Goal: Navigation & Orientation: Find specific page/section

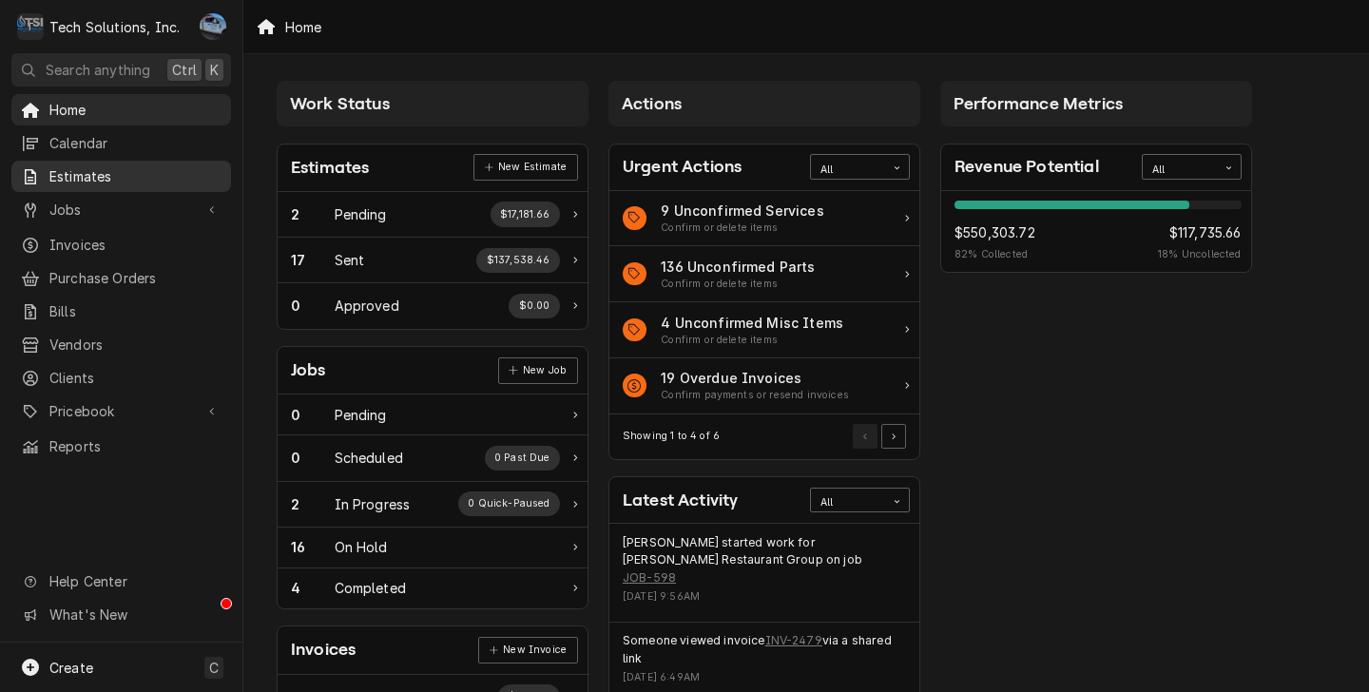
click at [121, 175] on span "Estimates" at bounding box center [135, 176] width 172 height 20
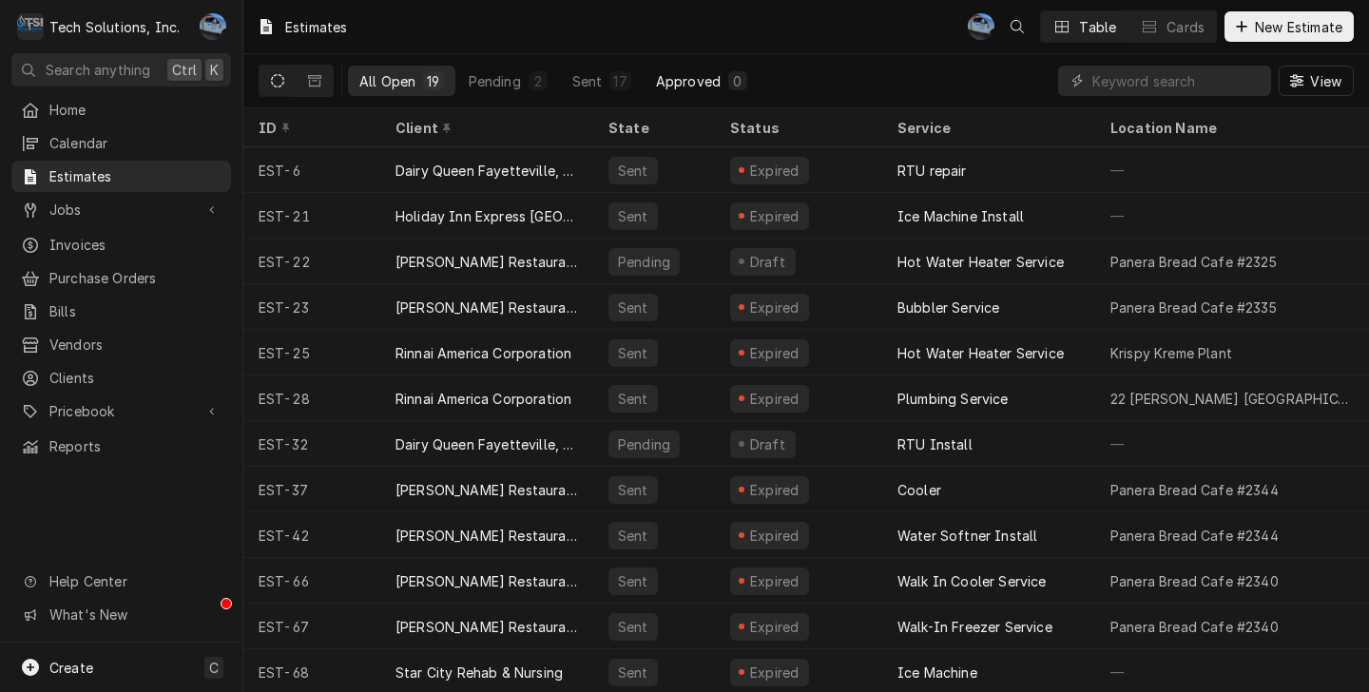
click at [659, 87] on div "Approved" at bounding box center [688, 81] width 65 height 20
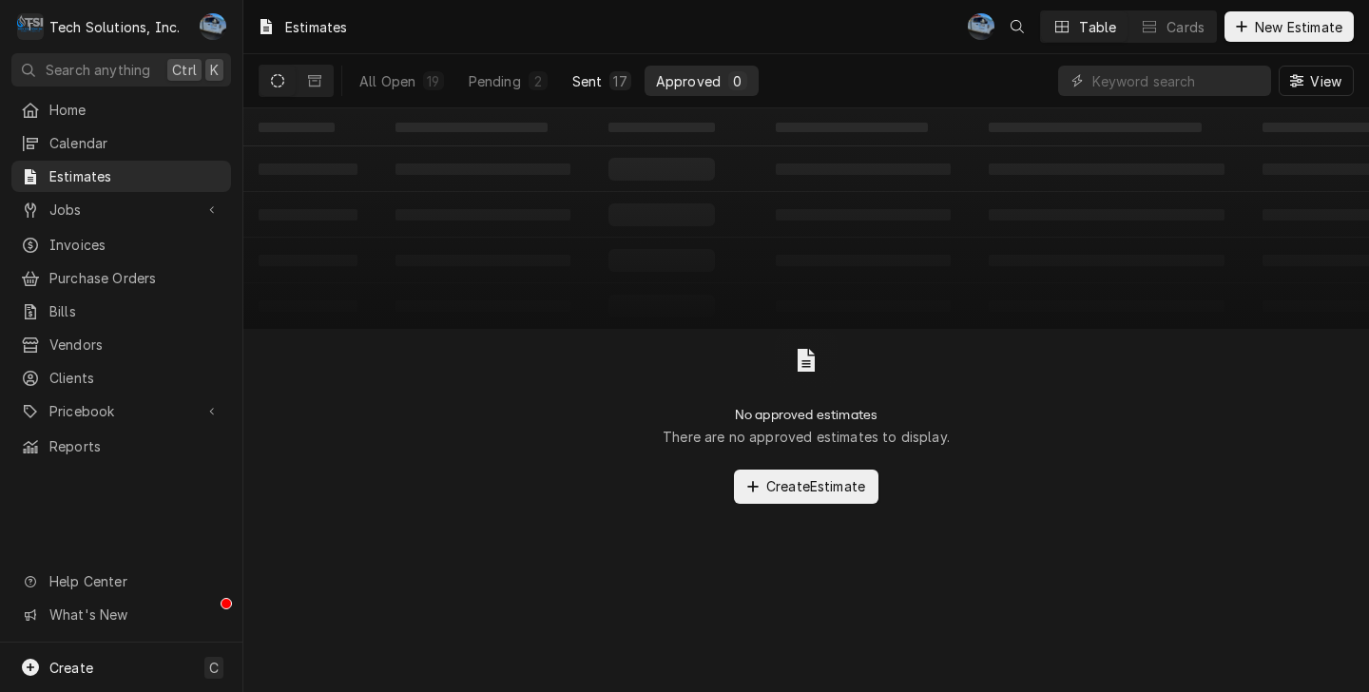
click at [577, 87] on div "Sent" at bounding box center [587, 81] width 30 height 20
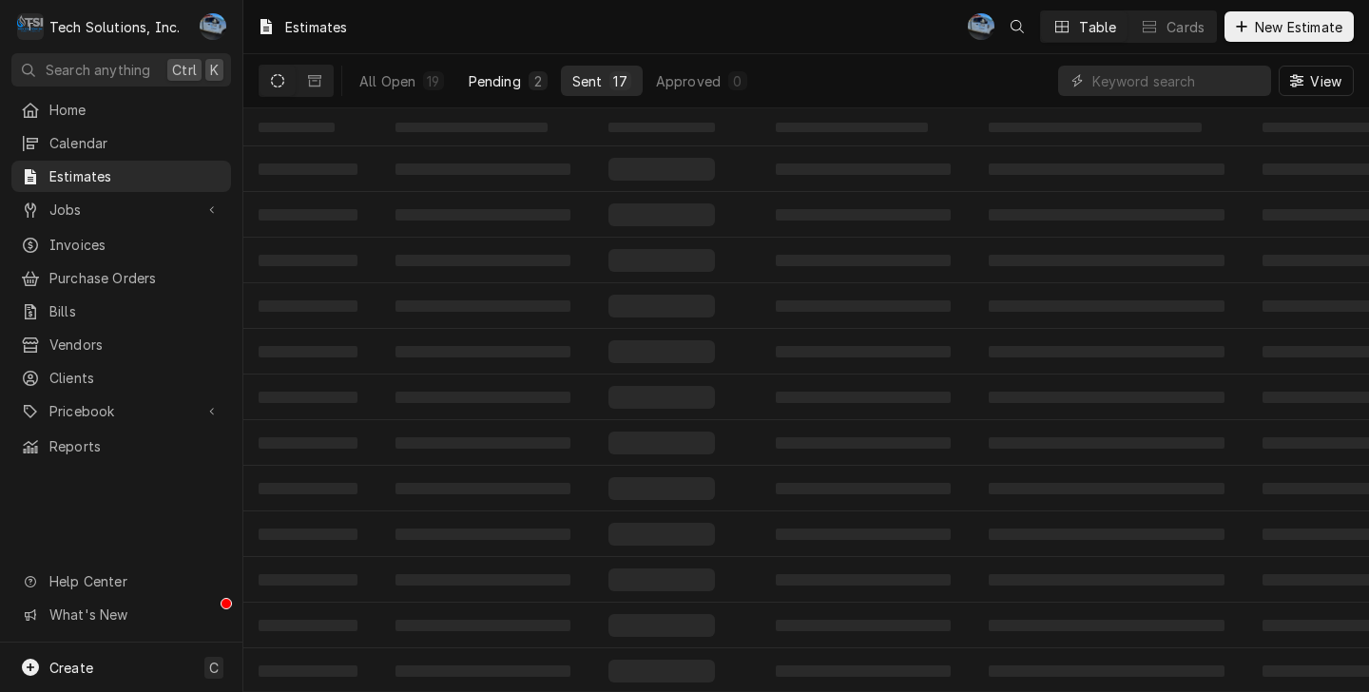
click at [524, 87] on button "Pending 2" at bounding box center [508, 81] width 102 height 30
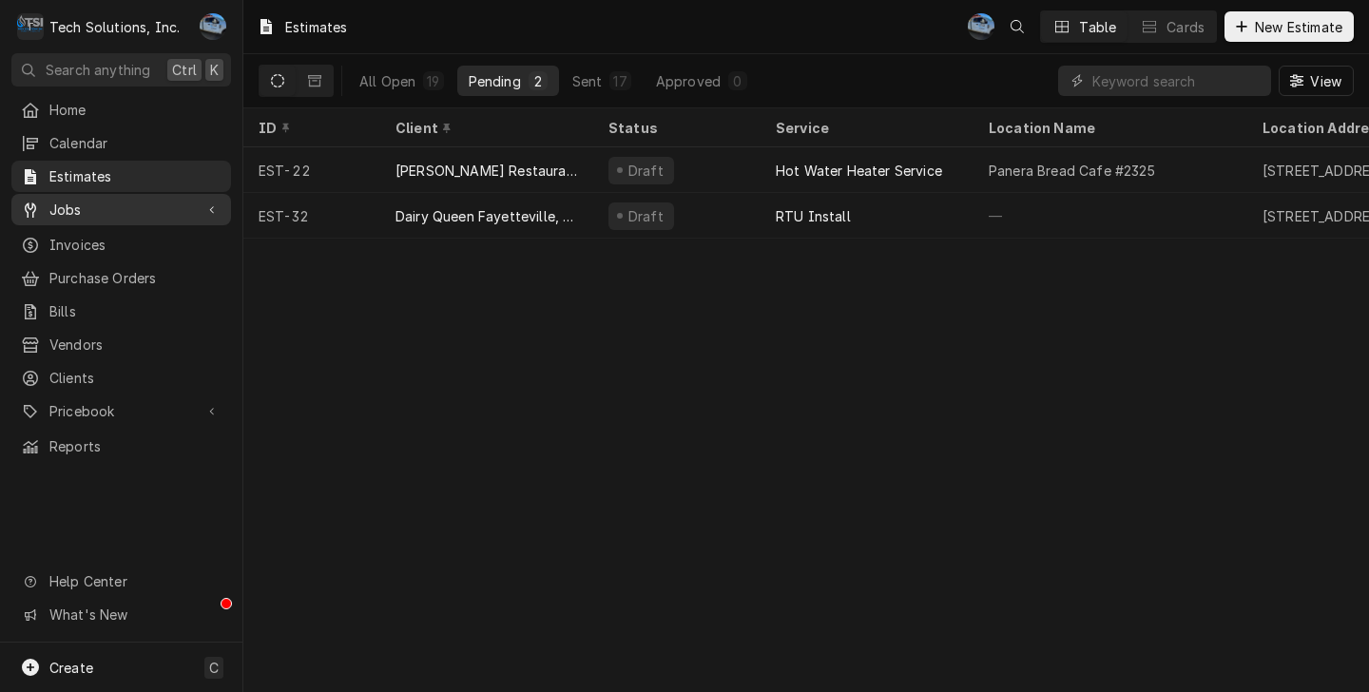
drag, startPoint x: 81, startPoint y: 196, endPoint x: 99, endPoint y: 199, distance: 18.3
click at [82, 200] on span "Jobs" at bounding box center [121, 210] width 144 height 20
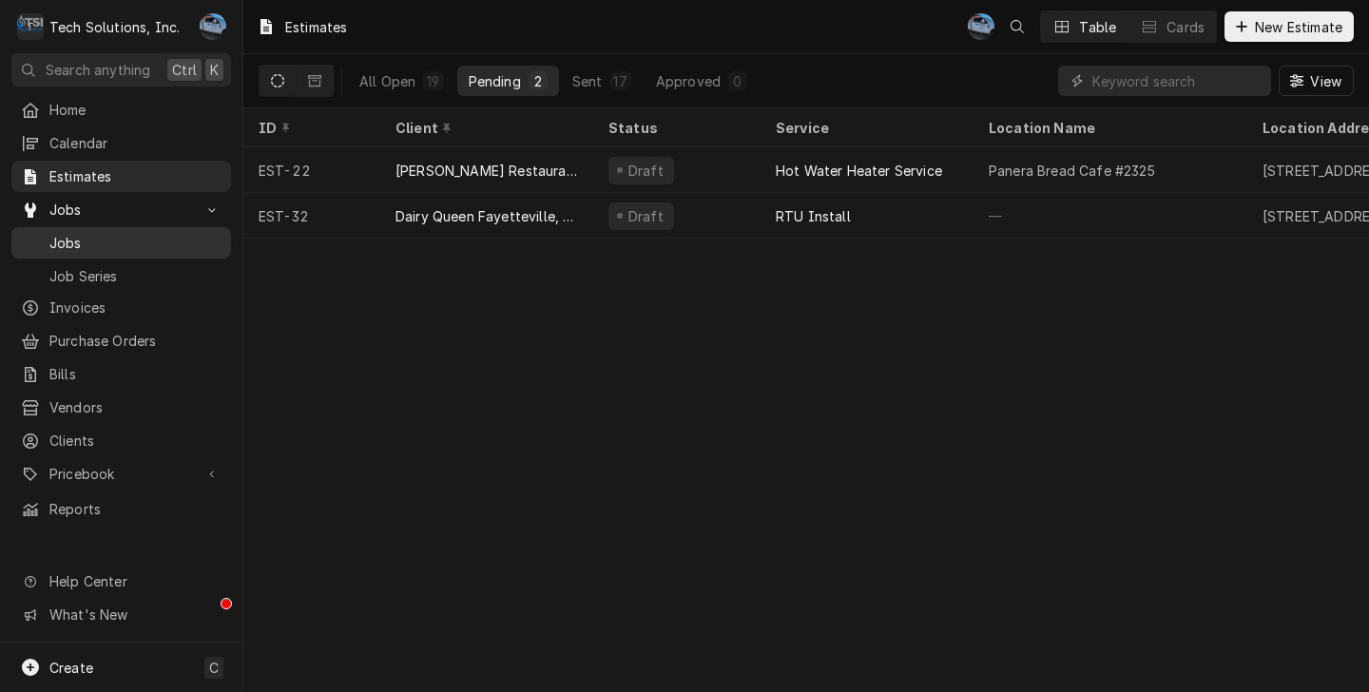
click at [116, 233] on span "Jobs" at bounding box center [135, 243] width 172 height 20
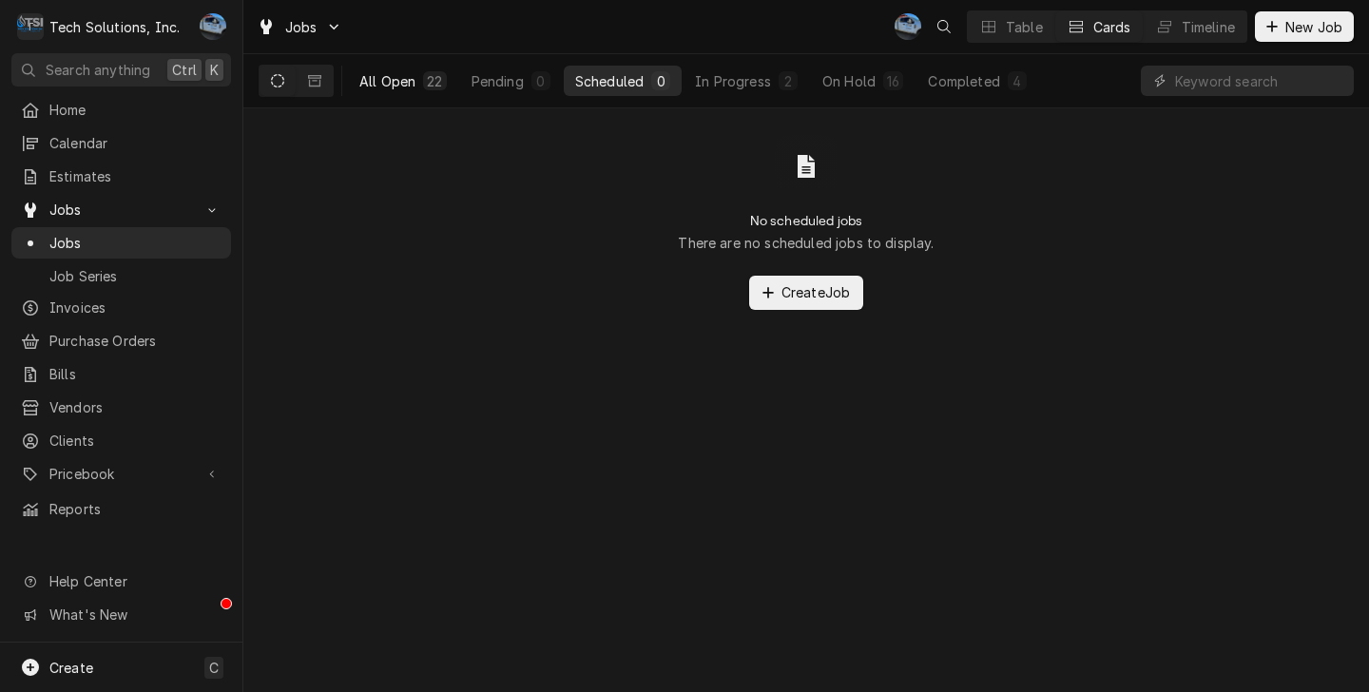
click at [413, 79] on div "All Open" at bounding box center [387, 81] width 56 height 20
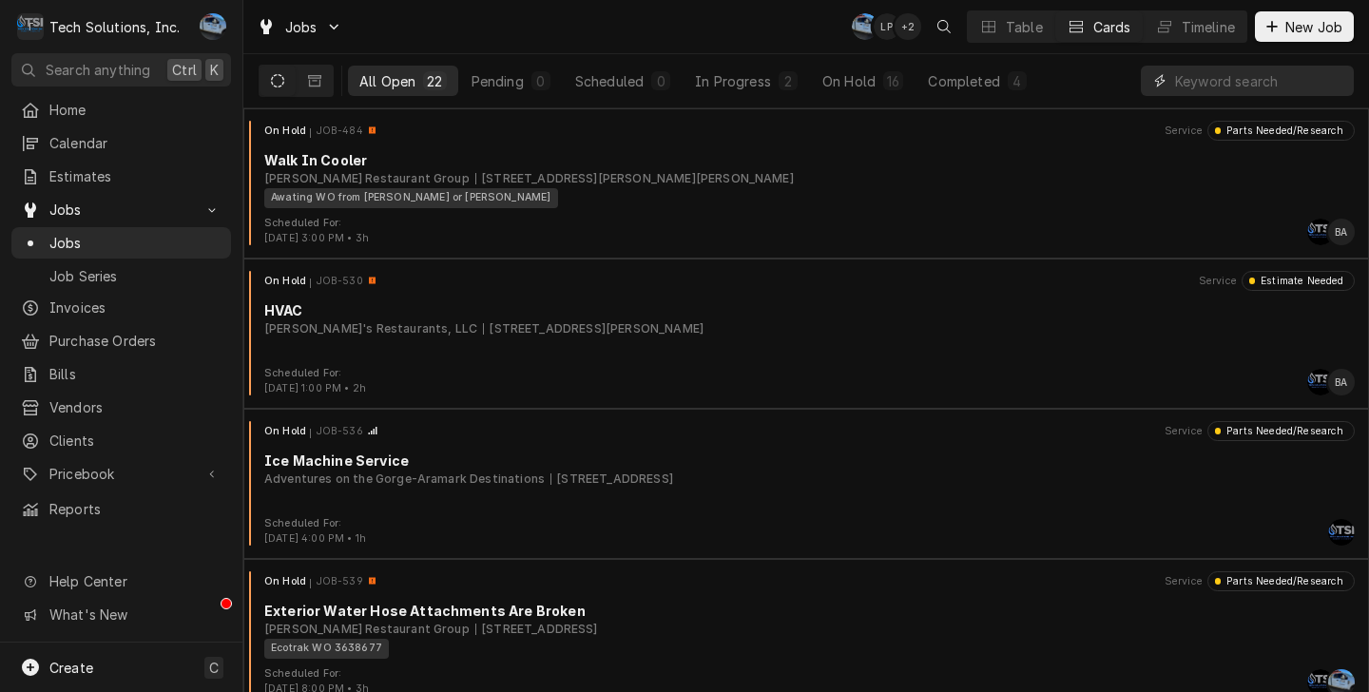
click at [1269, 68] on input "Dynamic Content Wrapper" at bounding box center [1259, 81] width 169 height 30
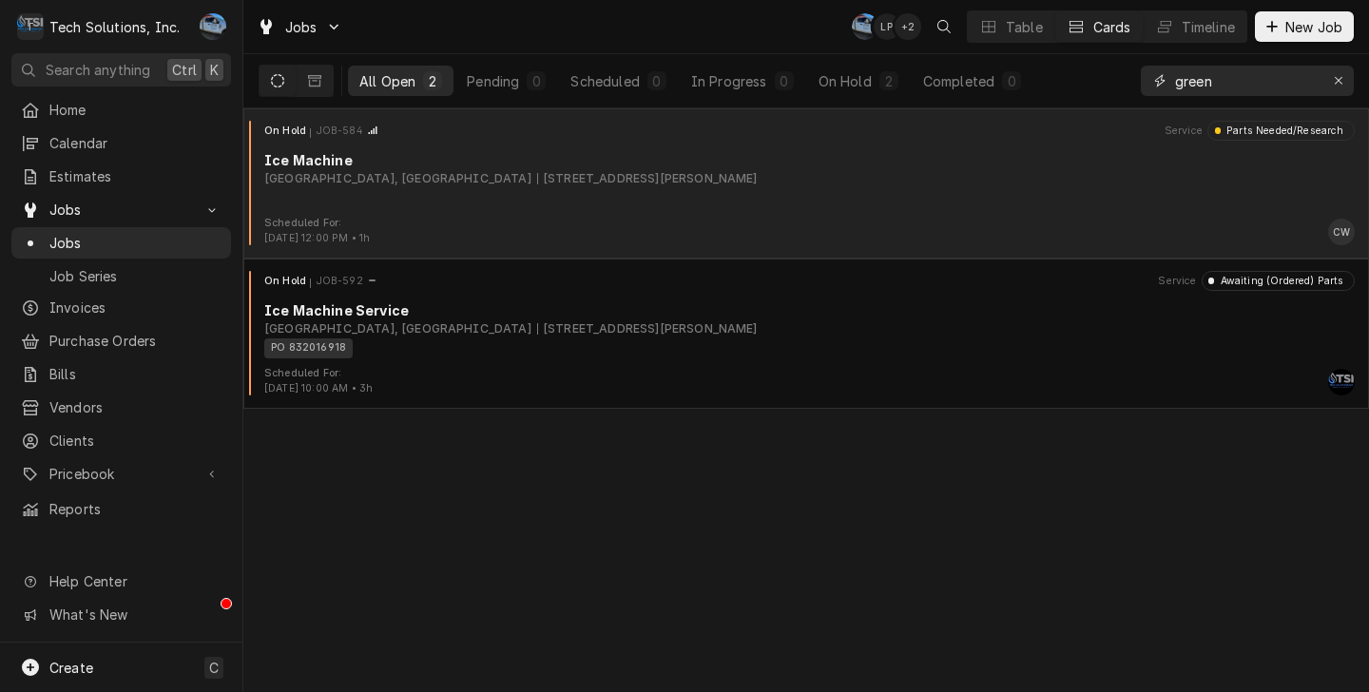
type input "green"
click at [563, 200] on div "On Hold JOB-584 Service Parts Needed/Research Ice Machine Greenbrier Valley Med…" at bounding box center [806, 168] width 1111 height 95
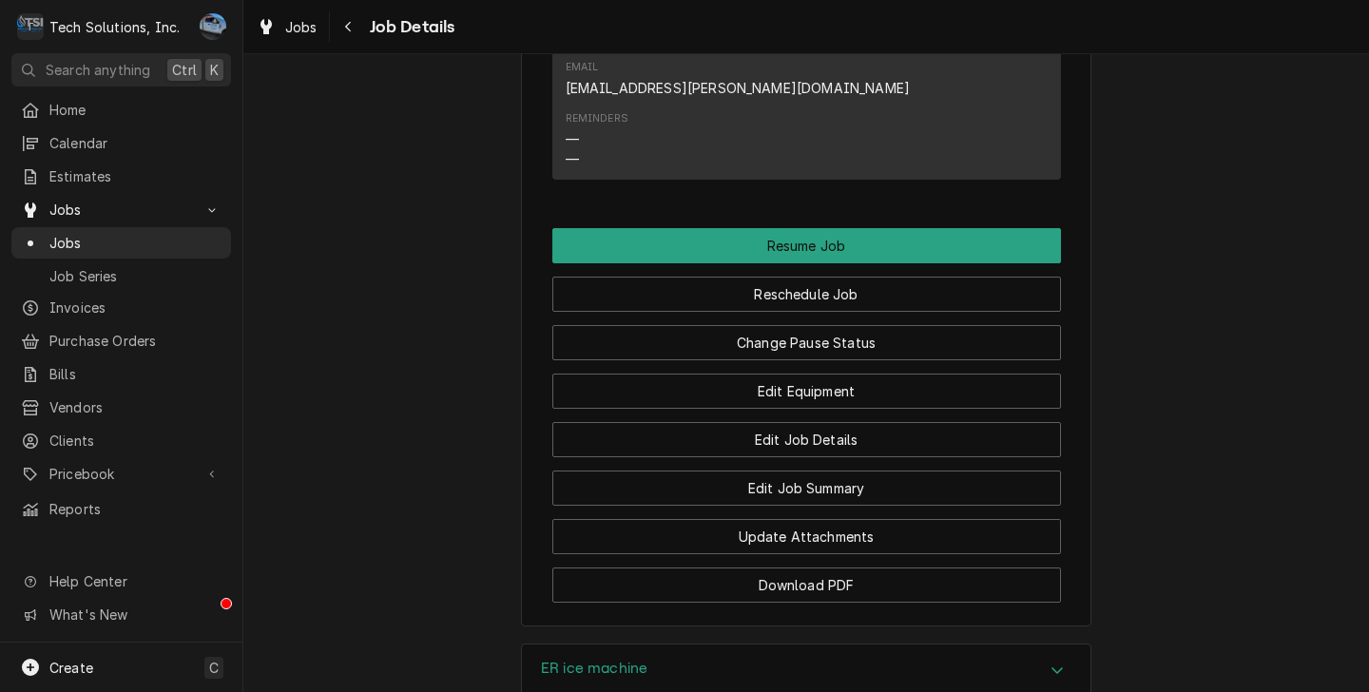
scroll to position [2345, 0]
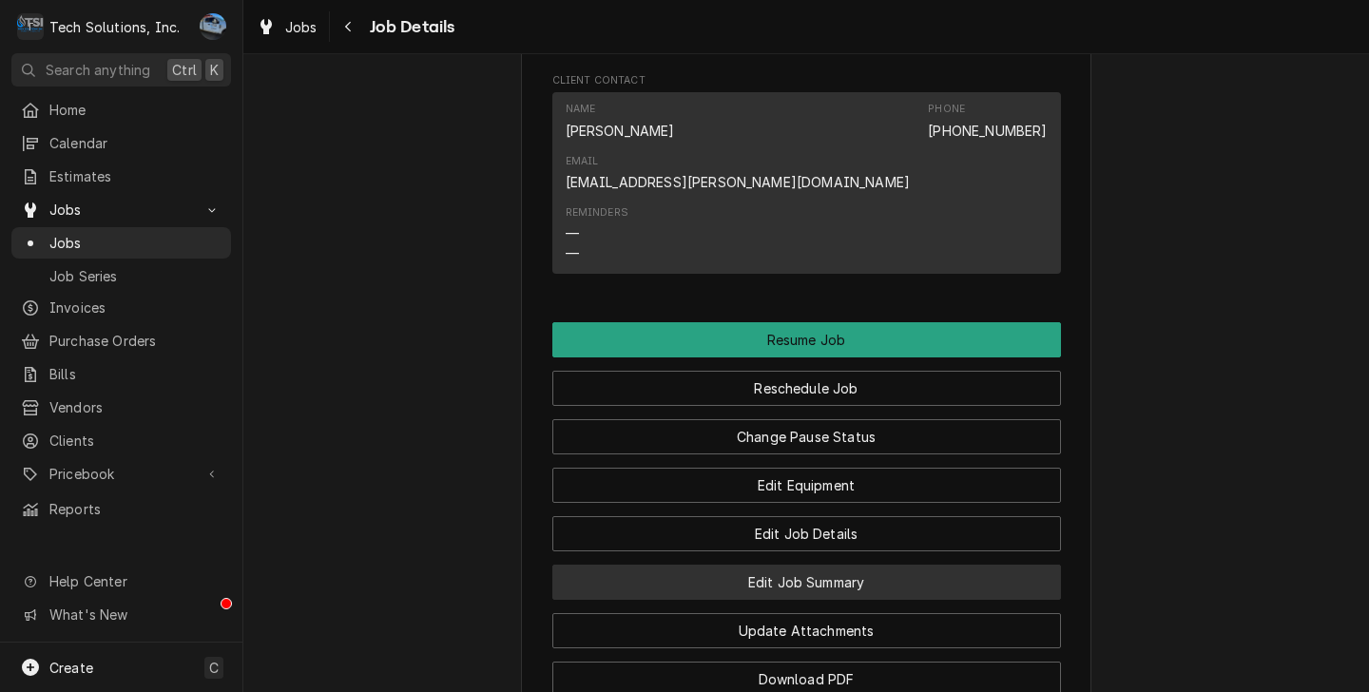
click at [746, 565] on button "Edit Job Summary" at bounding box center [806, 582] width 509 height 35
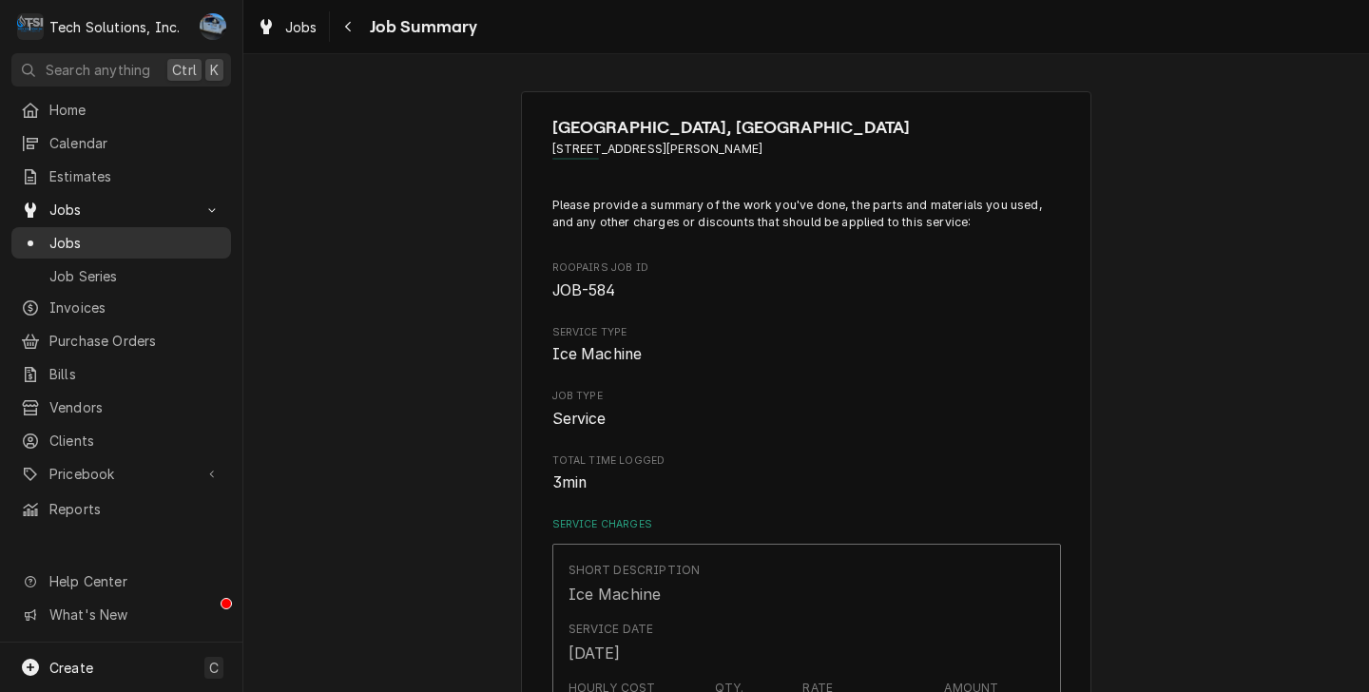
click at [72, 233] on span "Jobs" at bounding box center [135, 243] width 172 height 20
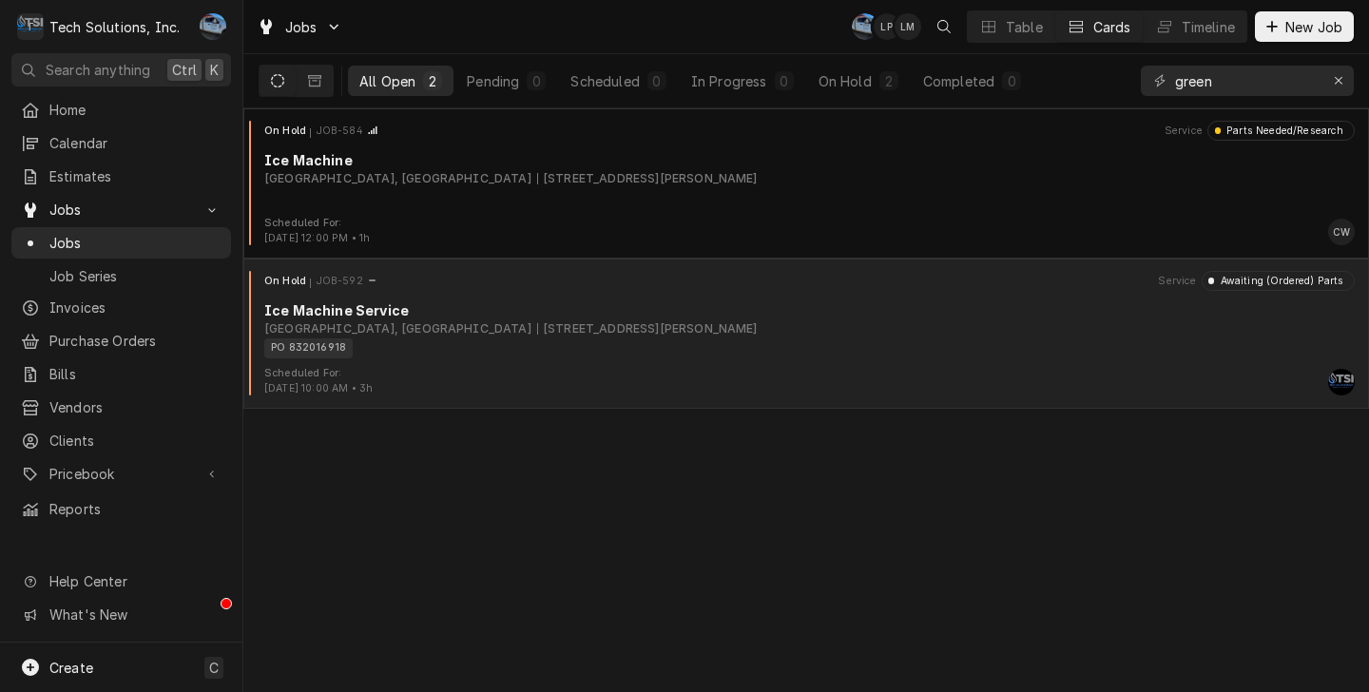
click at [417, 359] on div "On Hold JOB-592 Service Awaiting (Ordered) Parts Ice Machine Service [GEOGRAPHI…" at bounding box center [806, 318] width 1111 height 95
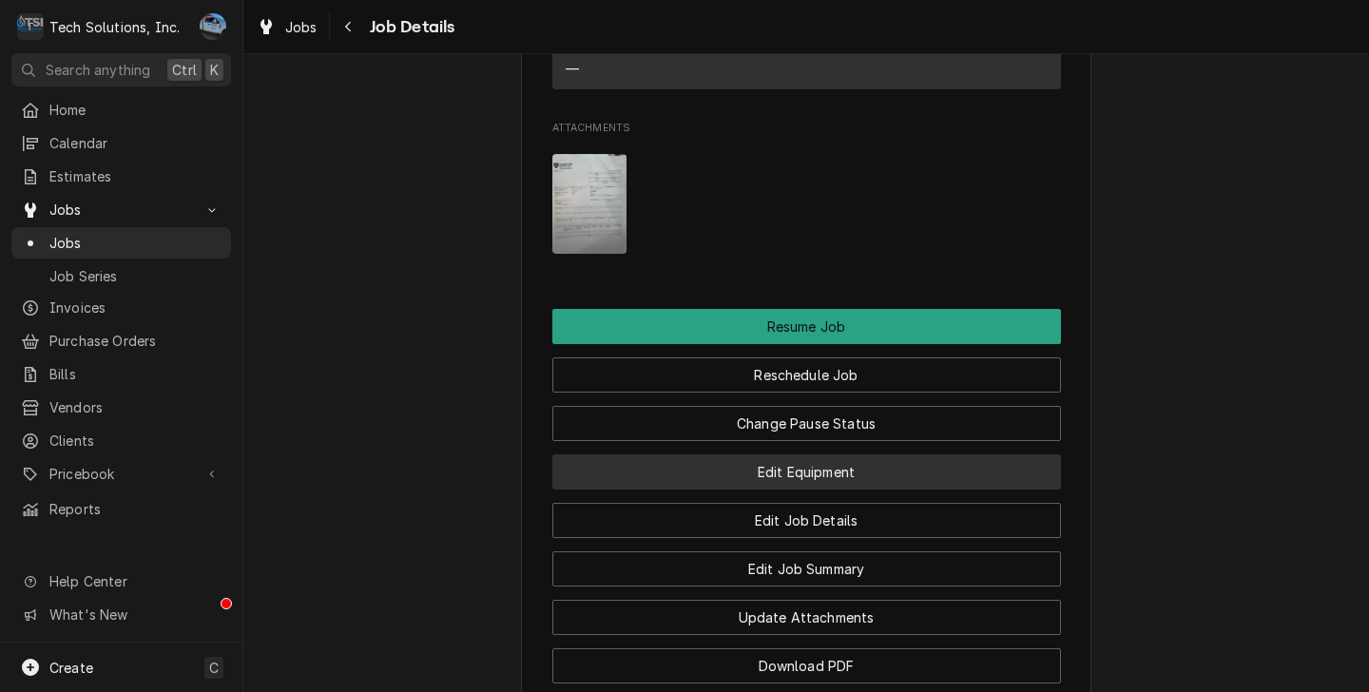
scroll to position [2568, 0]
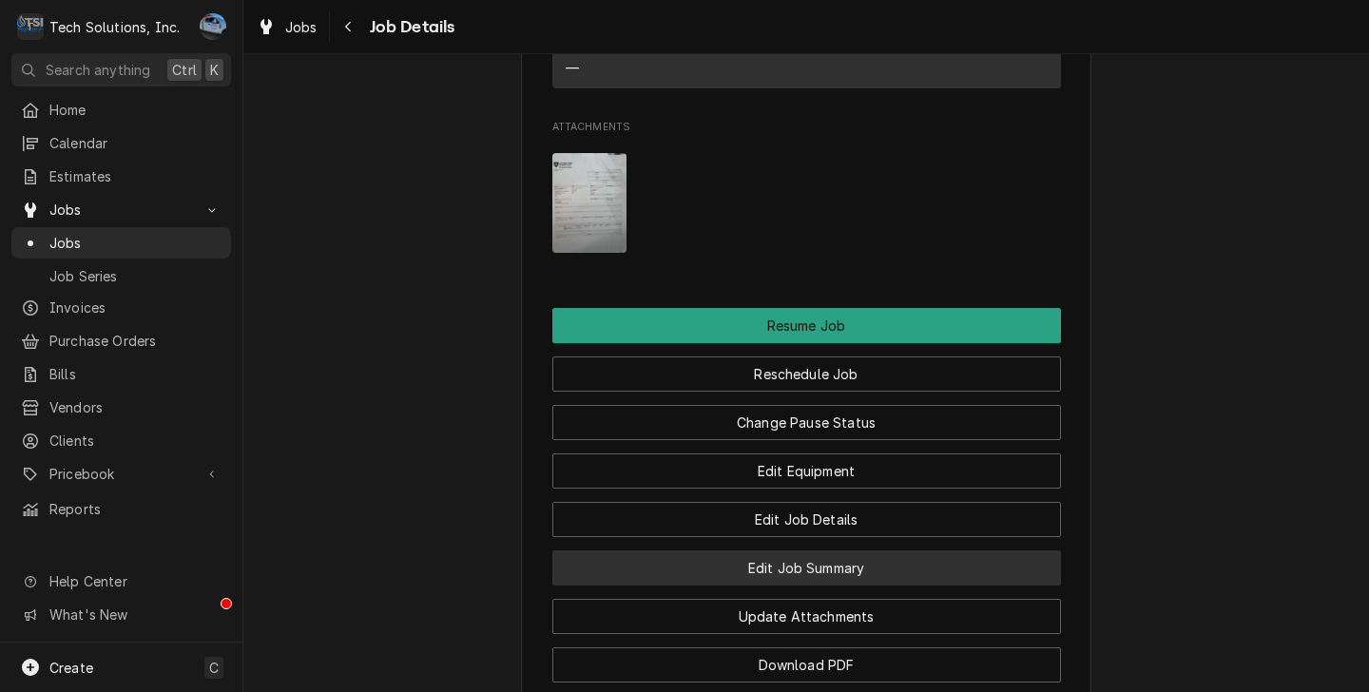
click at [767, 551] on button "Edit Job Summary" at bounding box center [806, 568] width 509 height 35
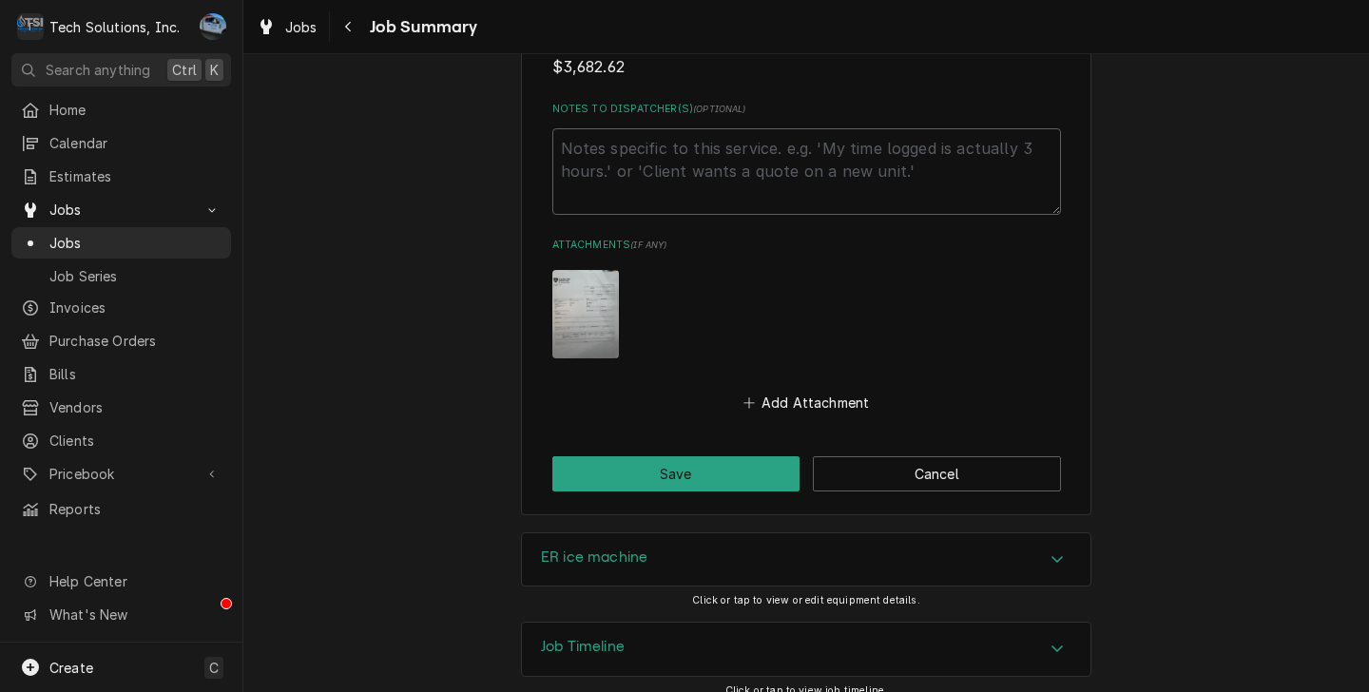
scroll to position [1754, 0]
drag, startPoint x: 72, startPoint y: 106, endPoint x: 106, endPoint y: 120, distance: 36.2
click at [73, 106] on span "Home" at bounding box center [135, 110] width 172 height 20
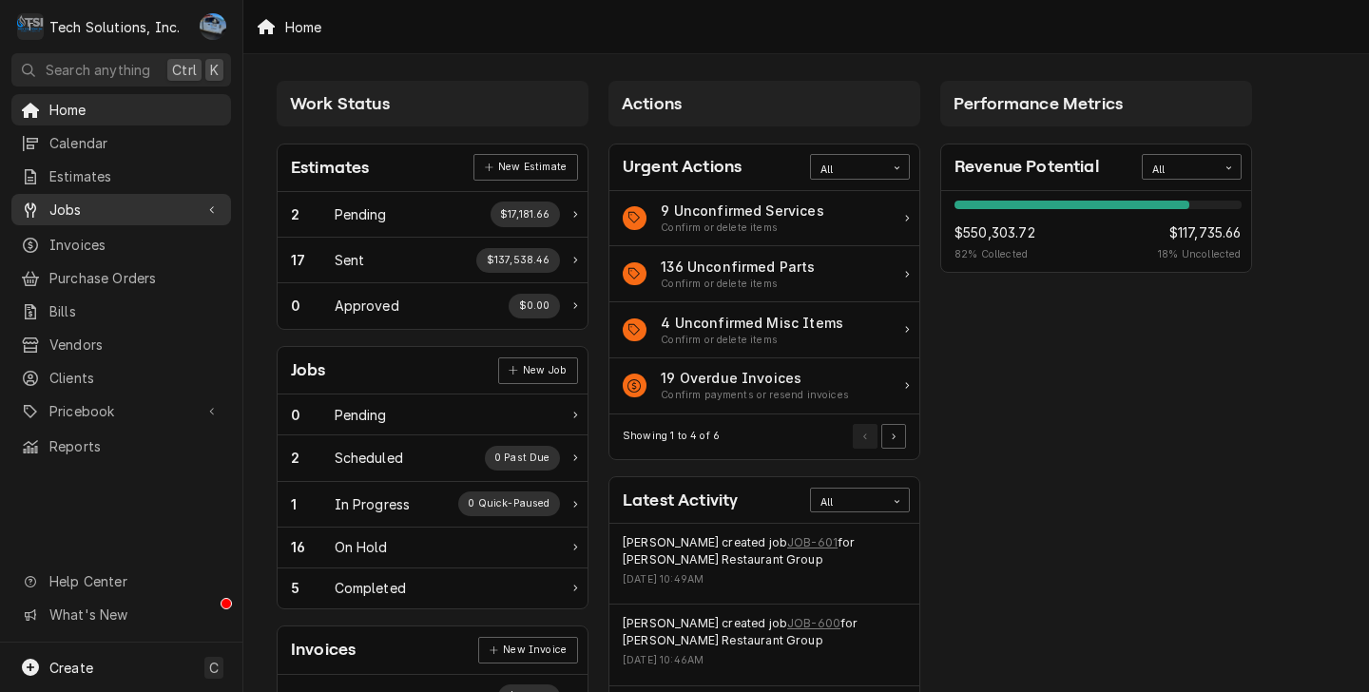
click at [115, 207] on span "Jobs" at bounding box center [121, 210] width 144 height 20
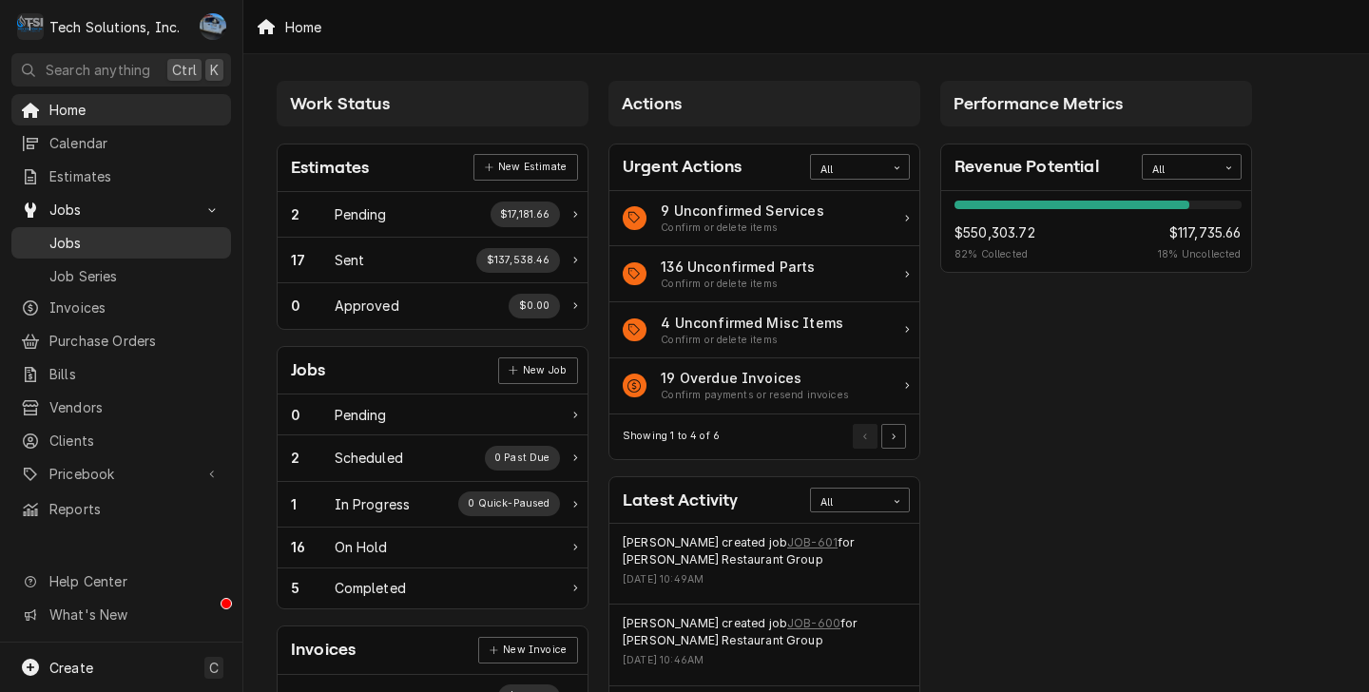
click at [114, 233] on span "Jobs" at bounding box center [135, 243] width 172 height 20
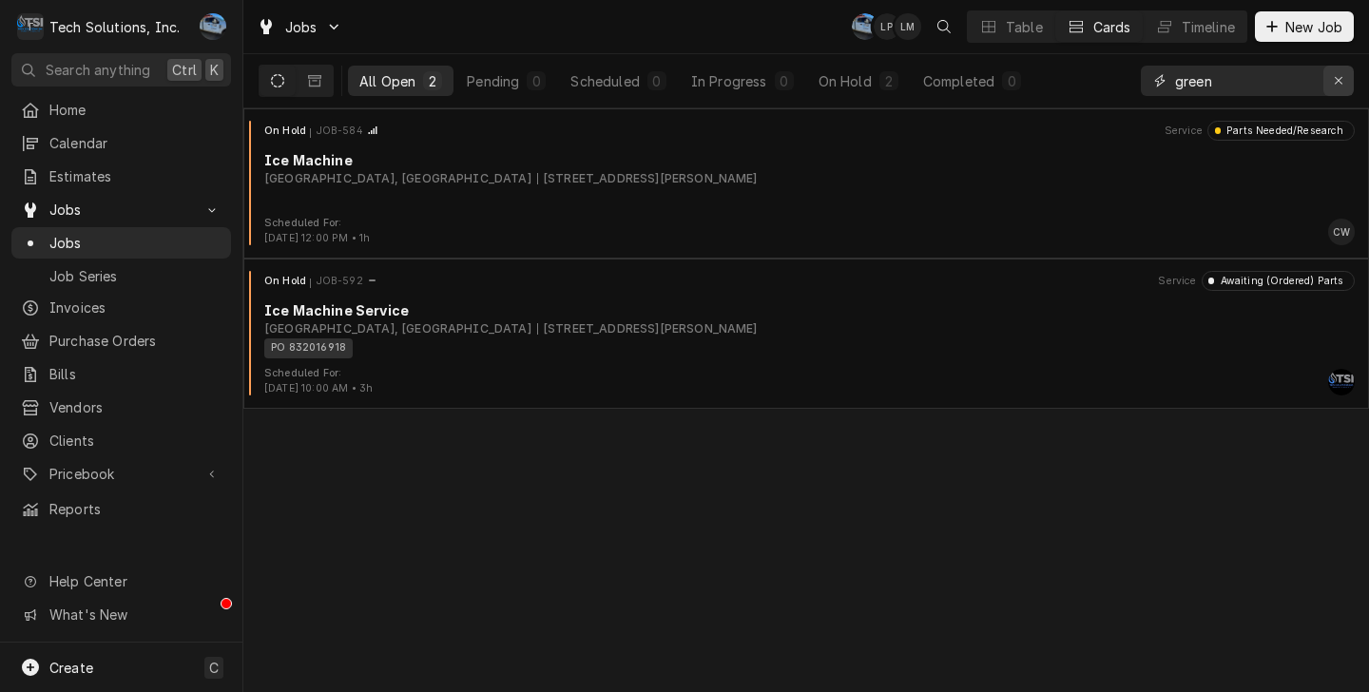
click at [1345, 76] on div "Erase input" at bounding box center [1338, 80] width 19 height 19
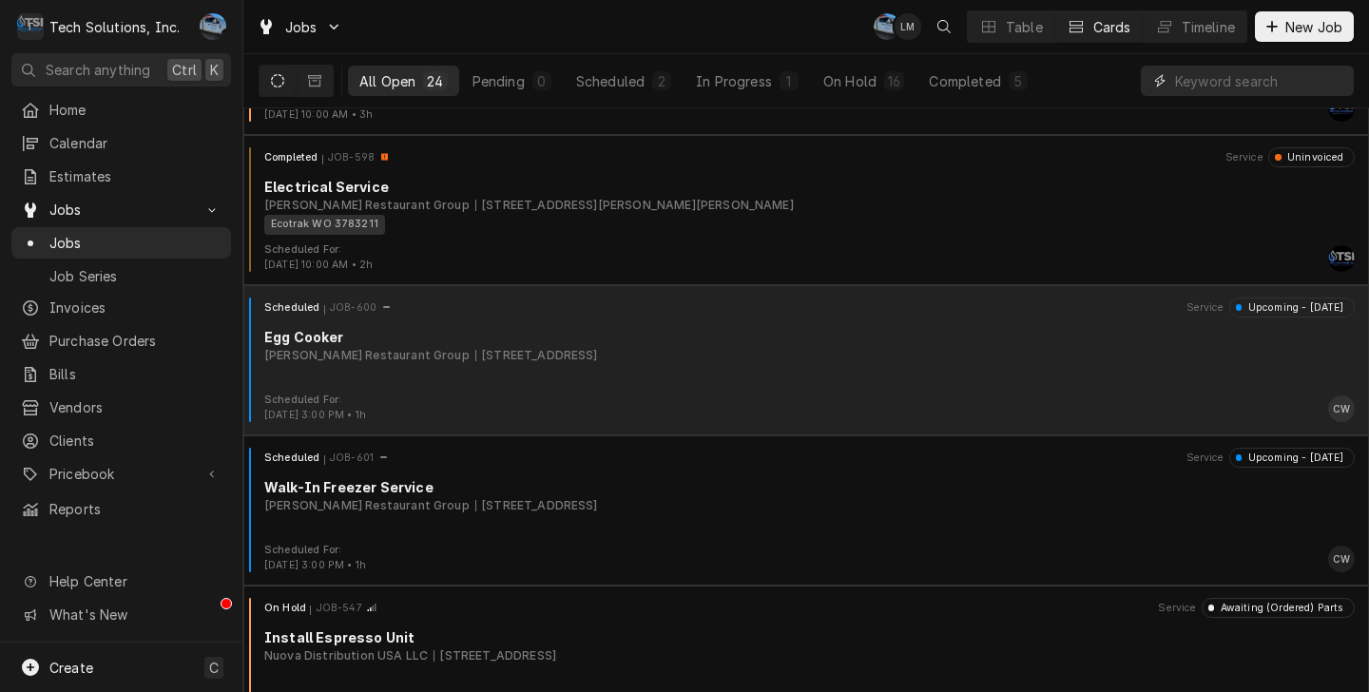
scroll to position [3022, 0]
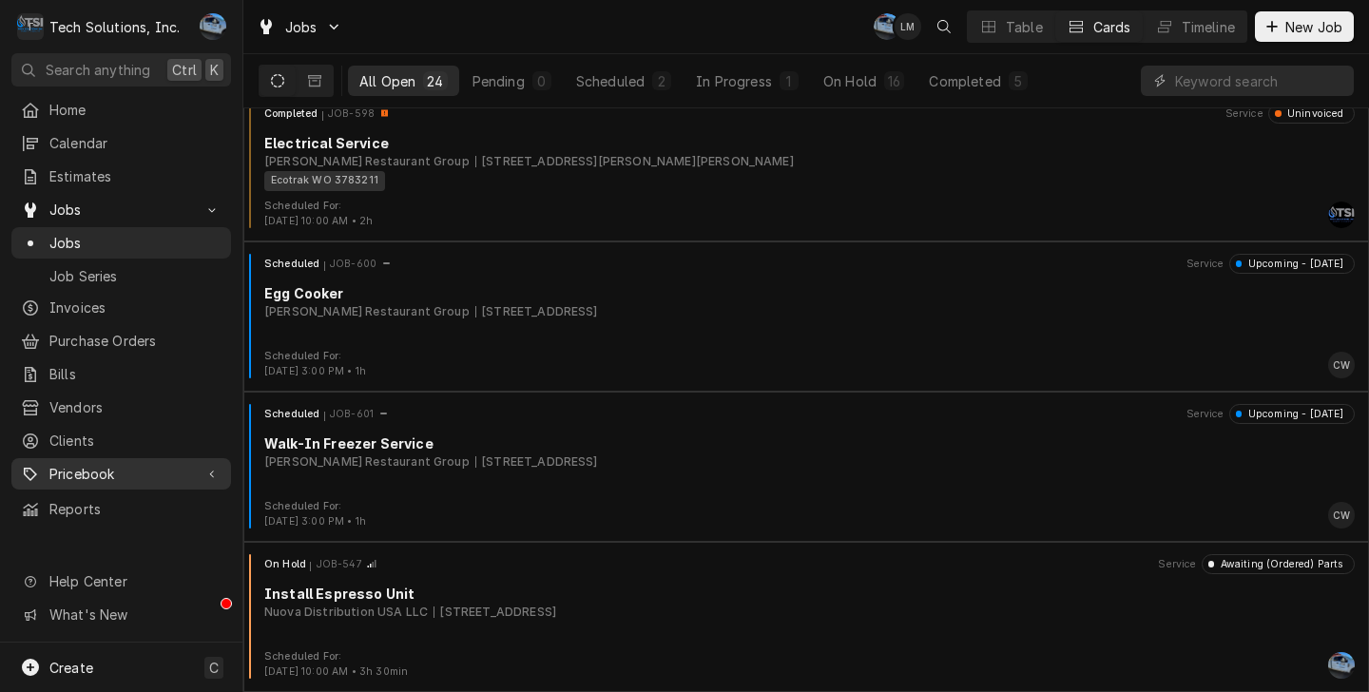
click at [220, 466] on div "Dynamic Content Wrapper" at bounding box center [212, 474] width 19 height 19
click at [203, 466] on div "Dynamic Content Wrapper" at bounding box center [212, 474] width 19 height 19
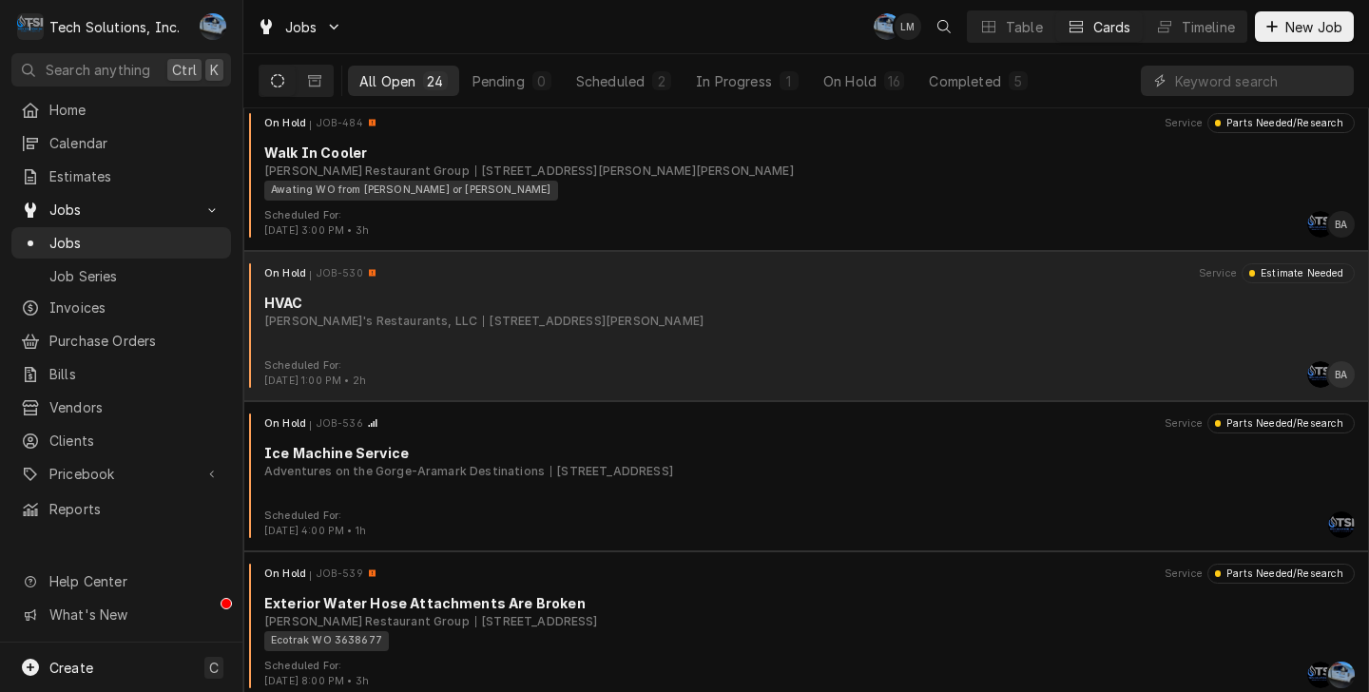
scroll to position [0, 0]
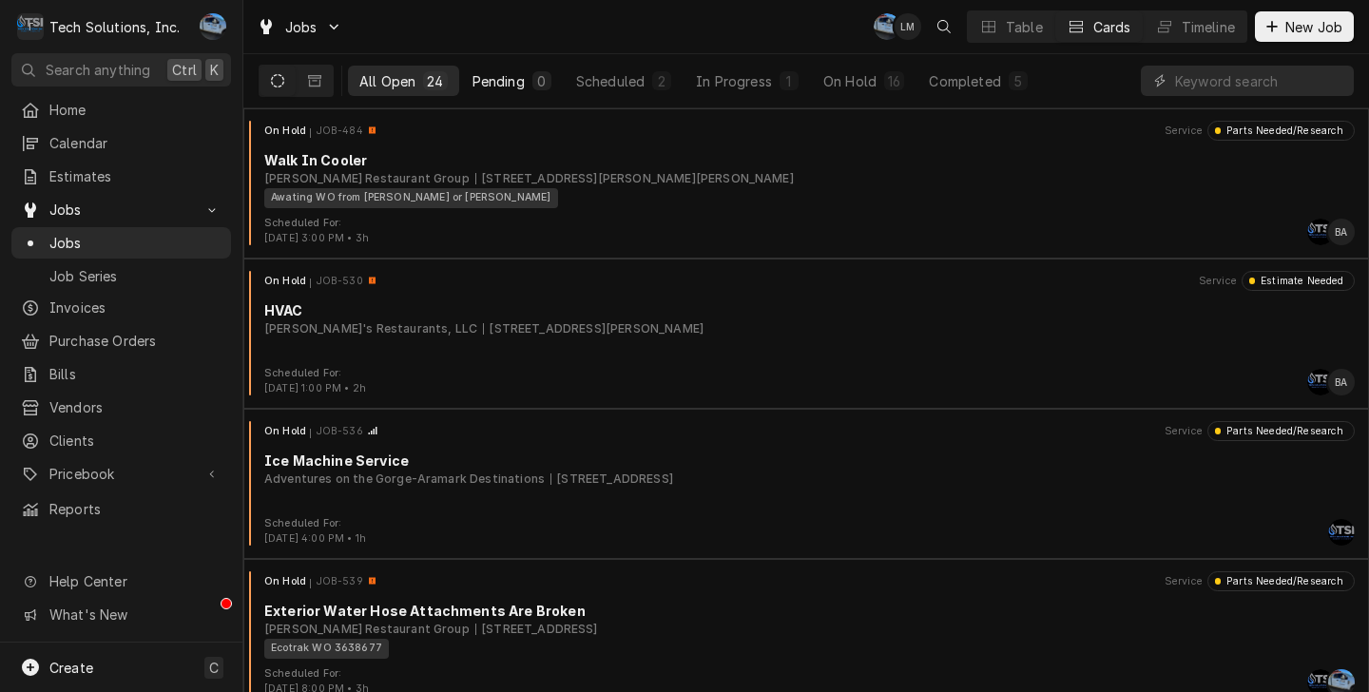
click at [513, 79] on div "Pending" at bounding box center [499, 81] width 52 height 20
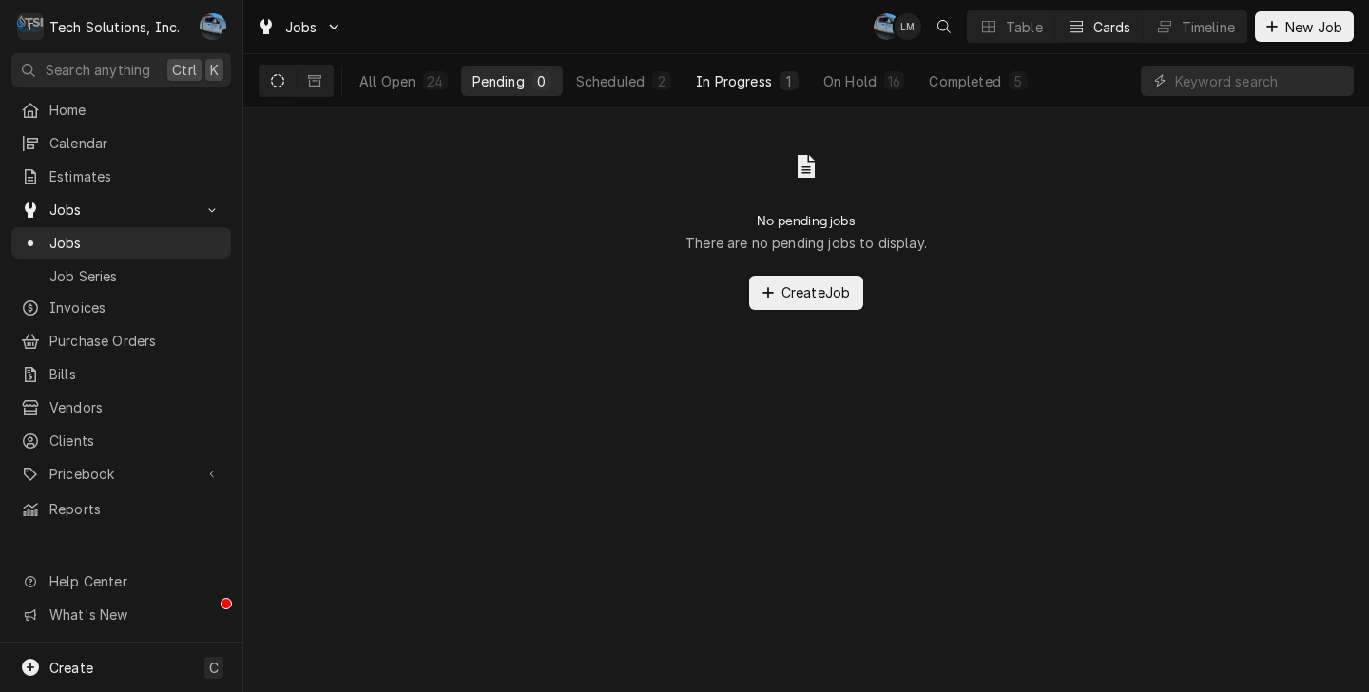
click at [760, 81] on div "In Progress" at bounding box center [734, 81] width 76 height 20
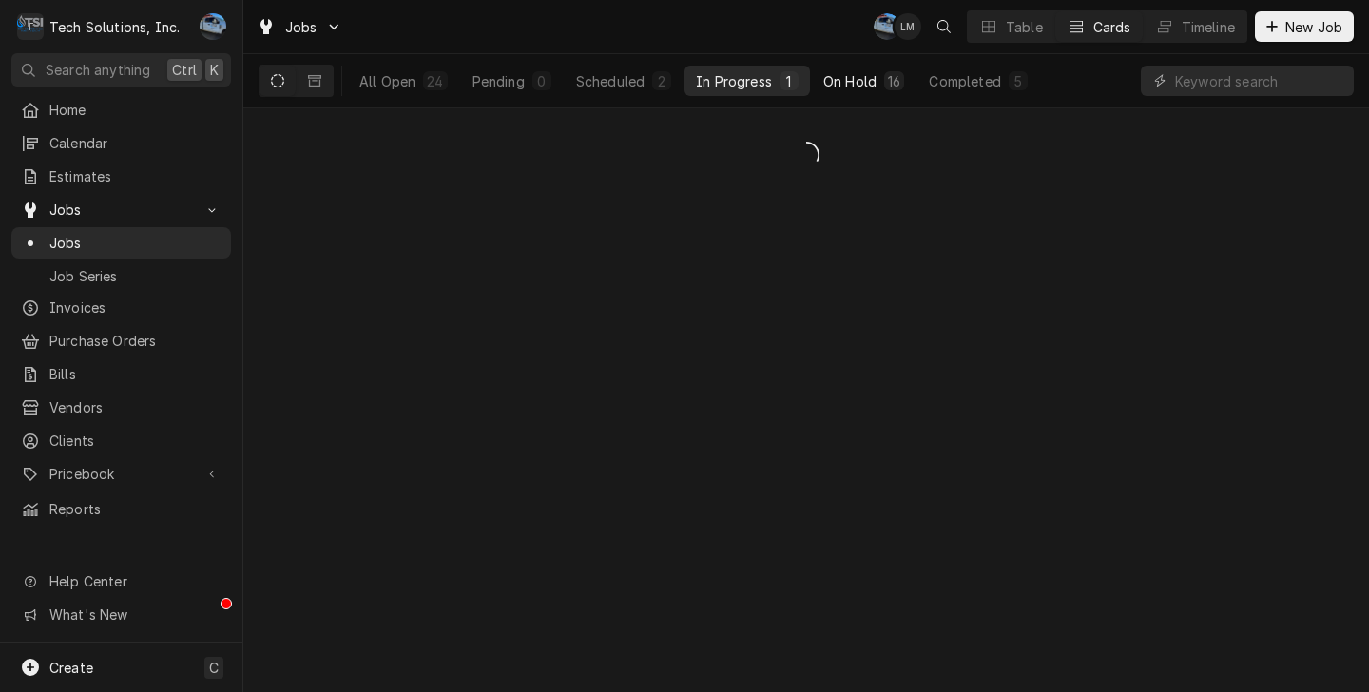
click at [883, 84] on button "On Hold 16" at bounding box center [864, 81] width 104 height 30
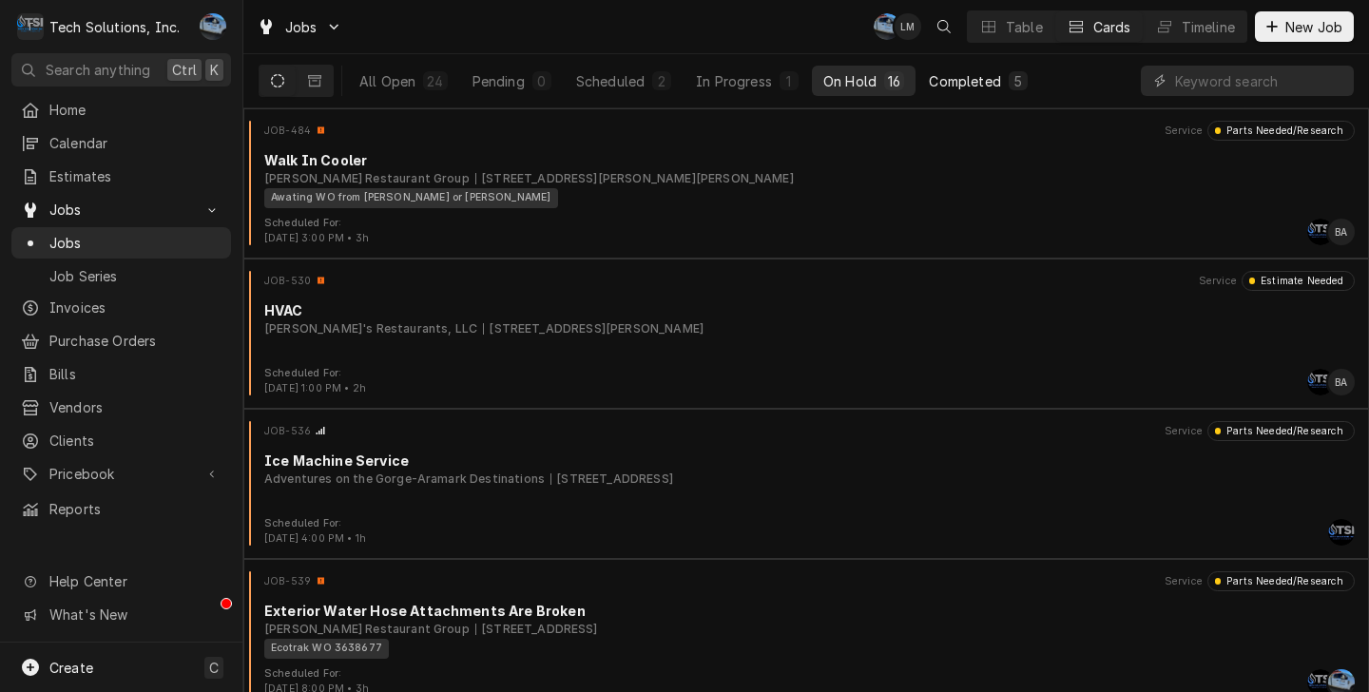
click at [990, 83] on div "Completed" at bounding box center [964, 81] width 71 height 20
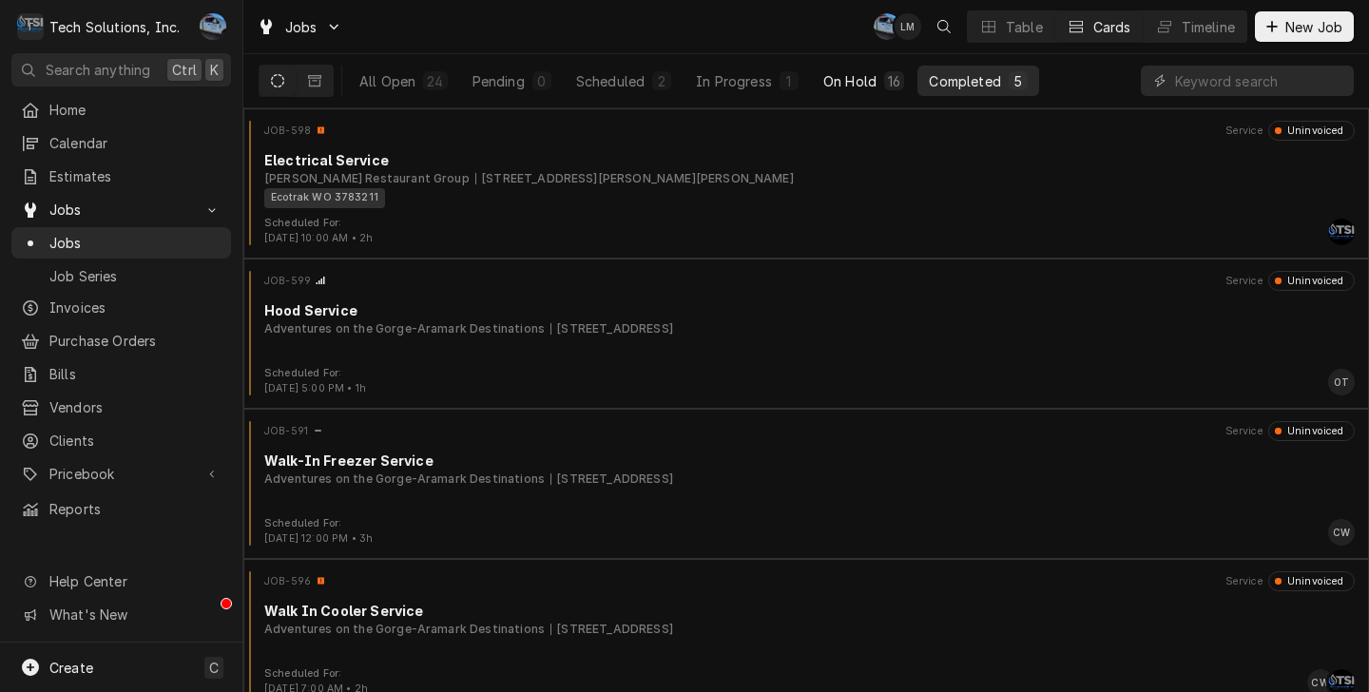
click at [859, 74] on div "On Hold" at bounding box center [850, 81] width 53 height 20
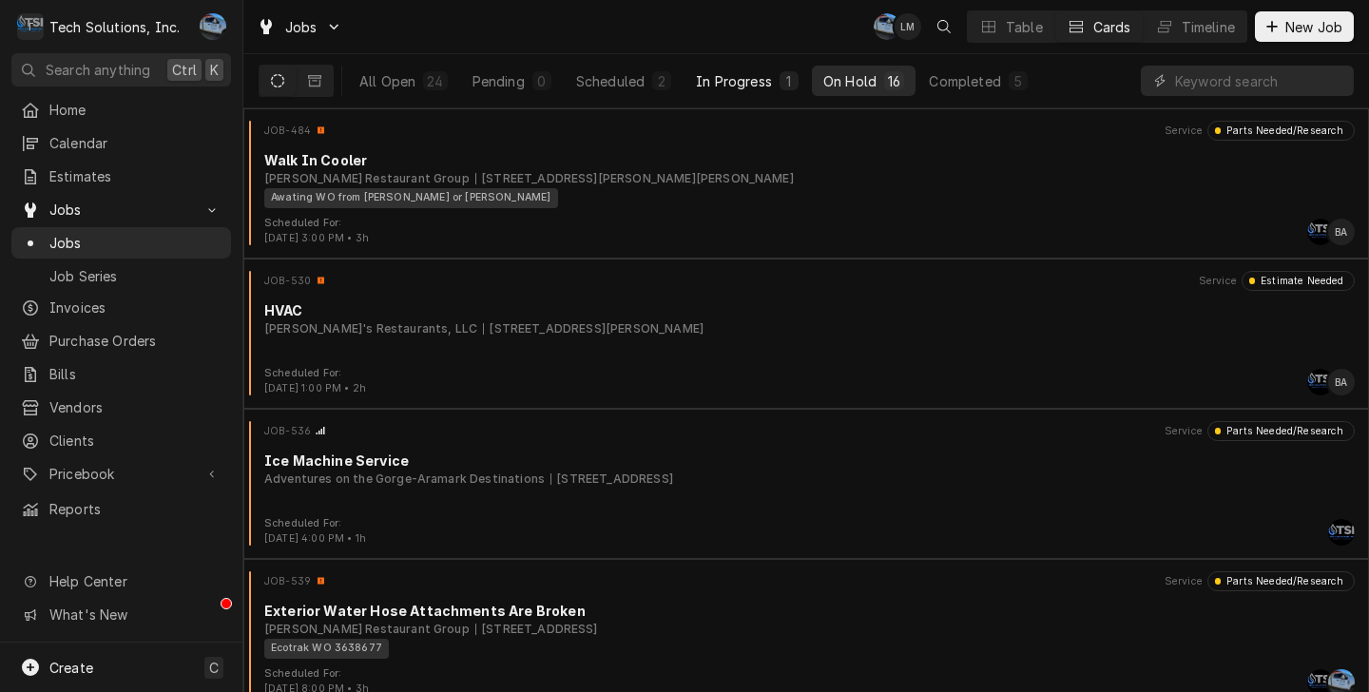
click at [730, 77] on div "In Progress" at bounding box center [734, 81] width 76 height 20
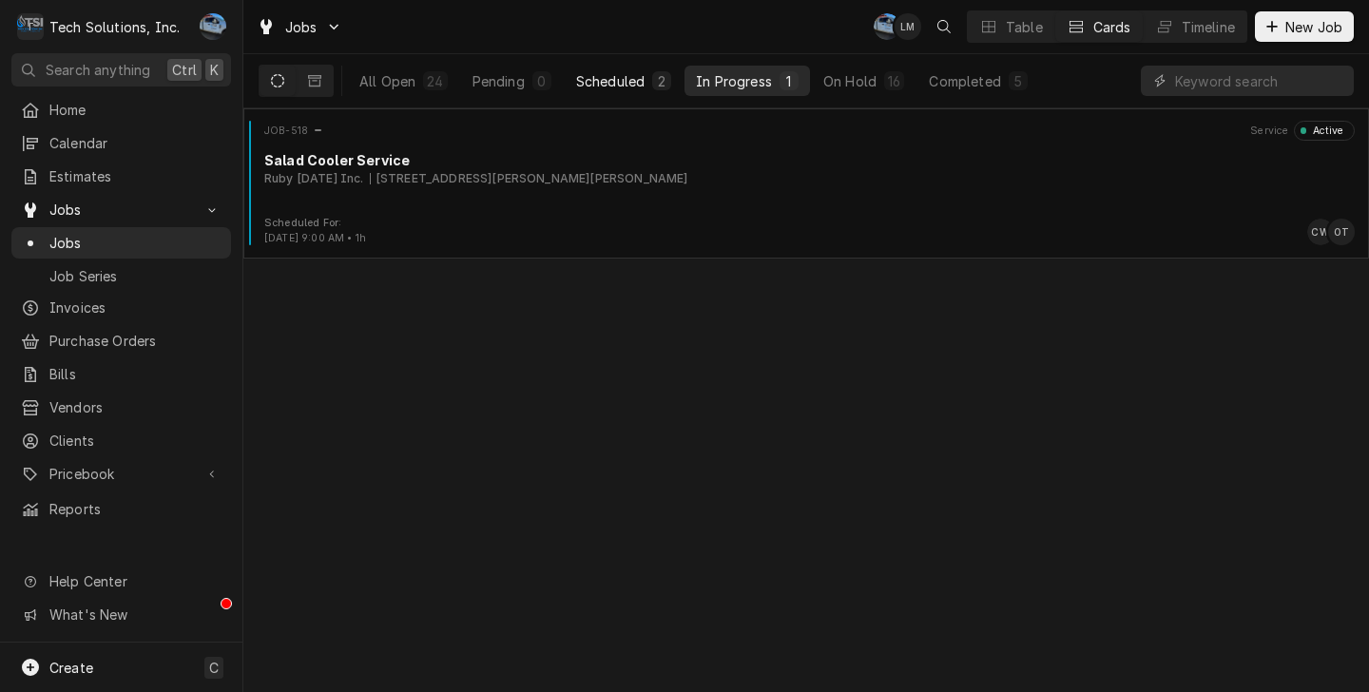
click at [608, 81] on div "Scheduled" at bounding box center [610, 81] width 68 height 20
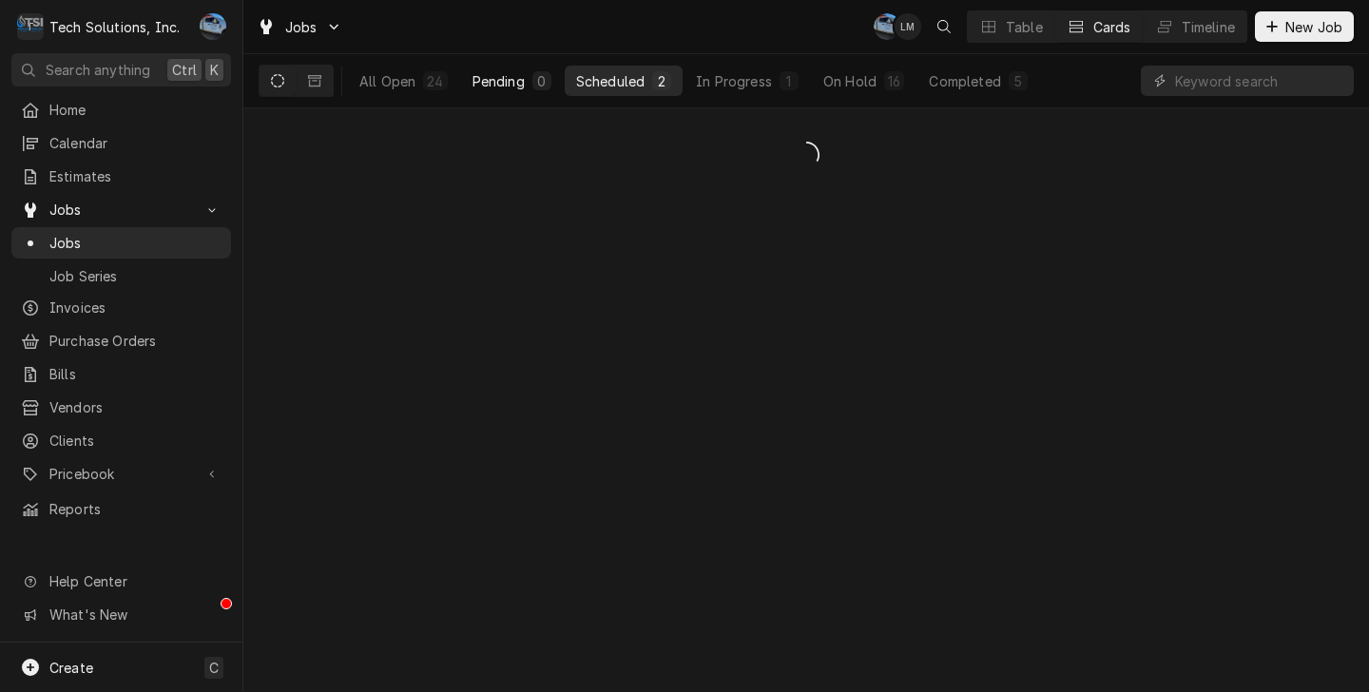
click at [494, 86] on div "Pending" at bounding box center [499, 81] width 52 height 20
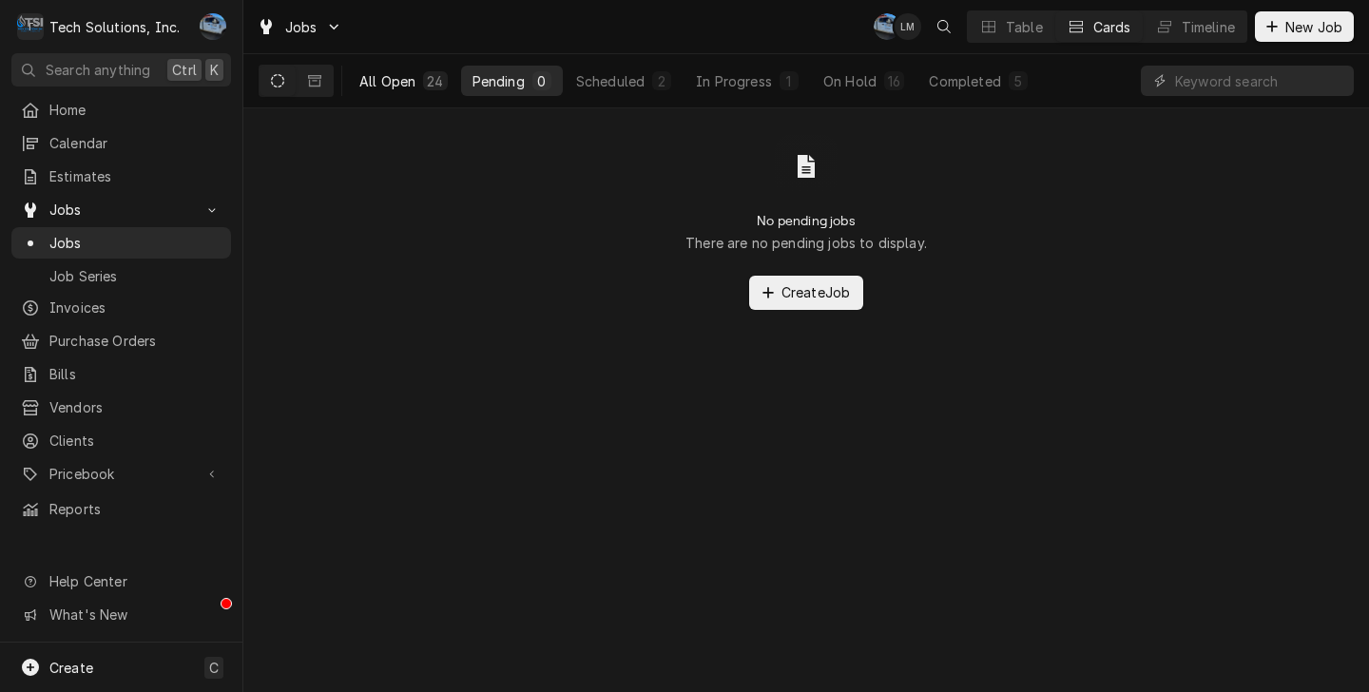
click at [412, 85] on div "All Open" at bounding box center [387, 81] width 56 height 20
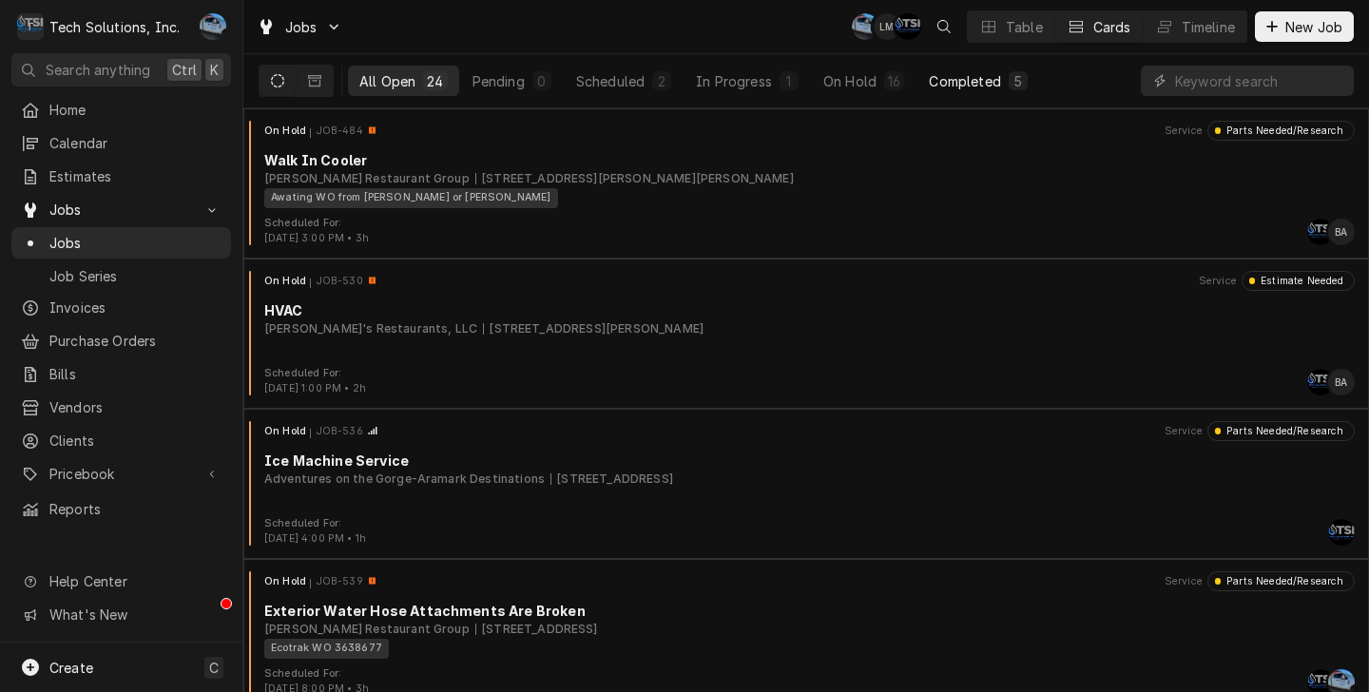
click at [951, 80] on div "Completed" at bounding box center [964, 81] width 71 height 20
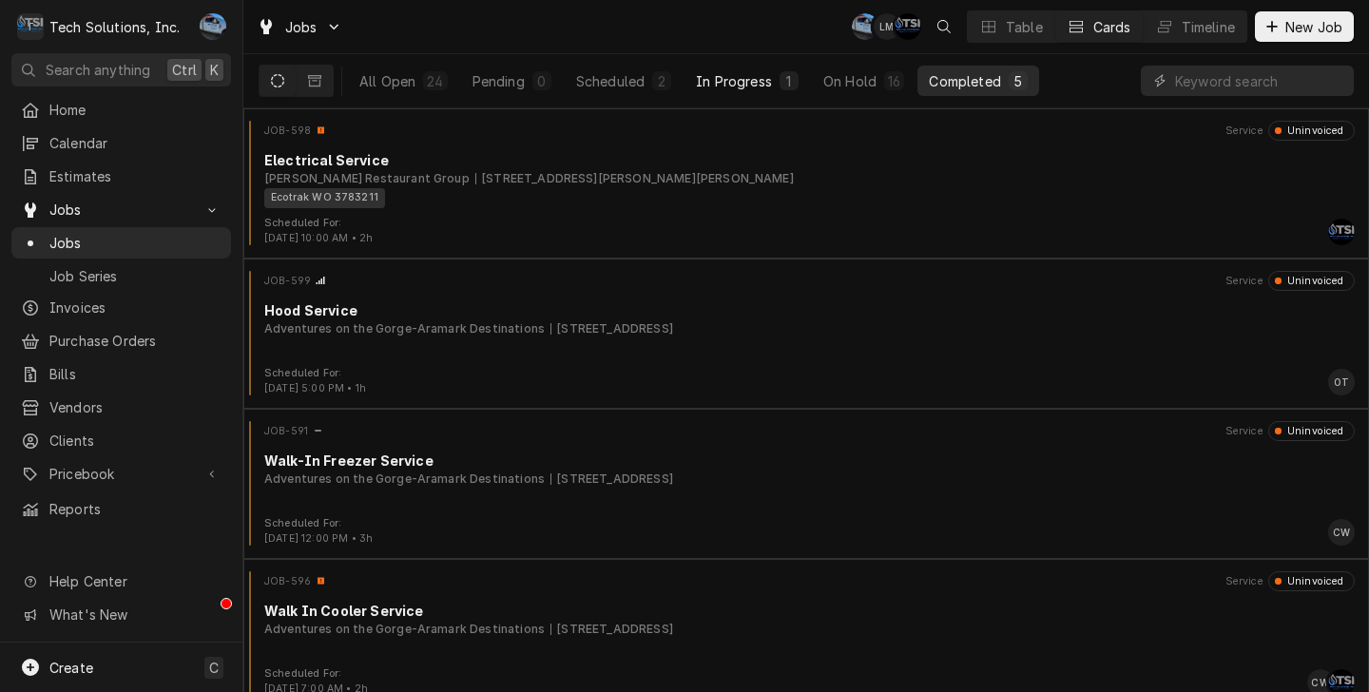
click at [732, 95] on button "In Progress 1" at bounding box center [748, 81] width 126 height 30
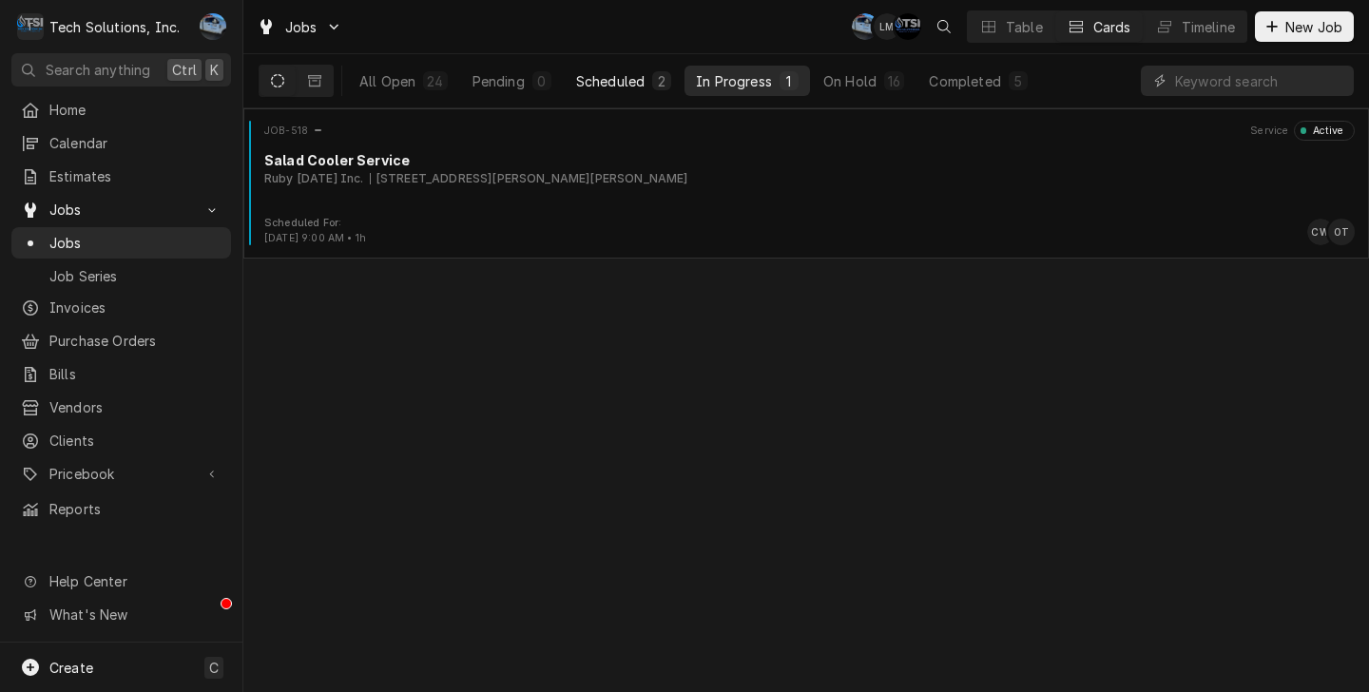
drag, startPoint x: 657, startPoint y: 79, endPoint x: 643, endPoint y: 79, distance: 14.3
click at [656, 79] on div "2" at bounding box center [661, 81] width 11 height 20
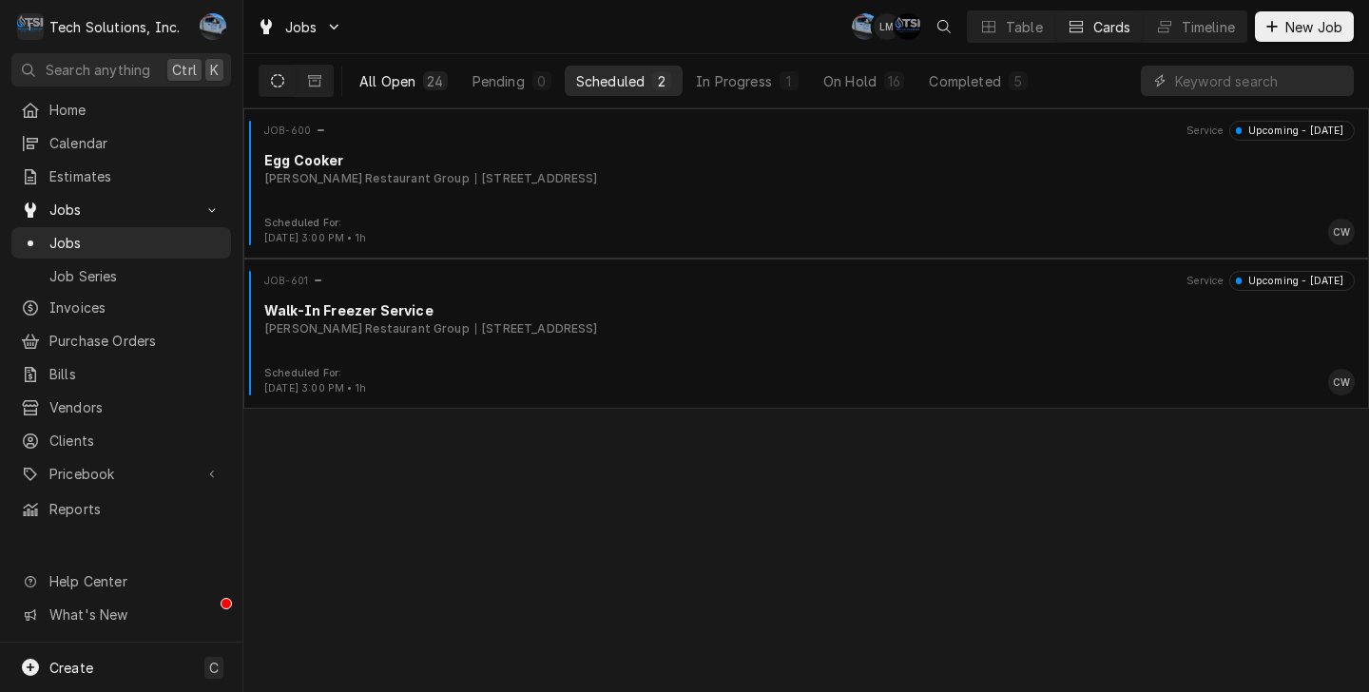
click at [390, 67] on button "All Open 24" at bounding box center [403, 81] width 111 height 30
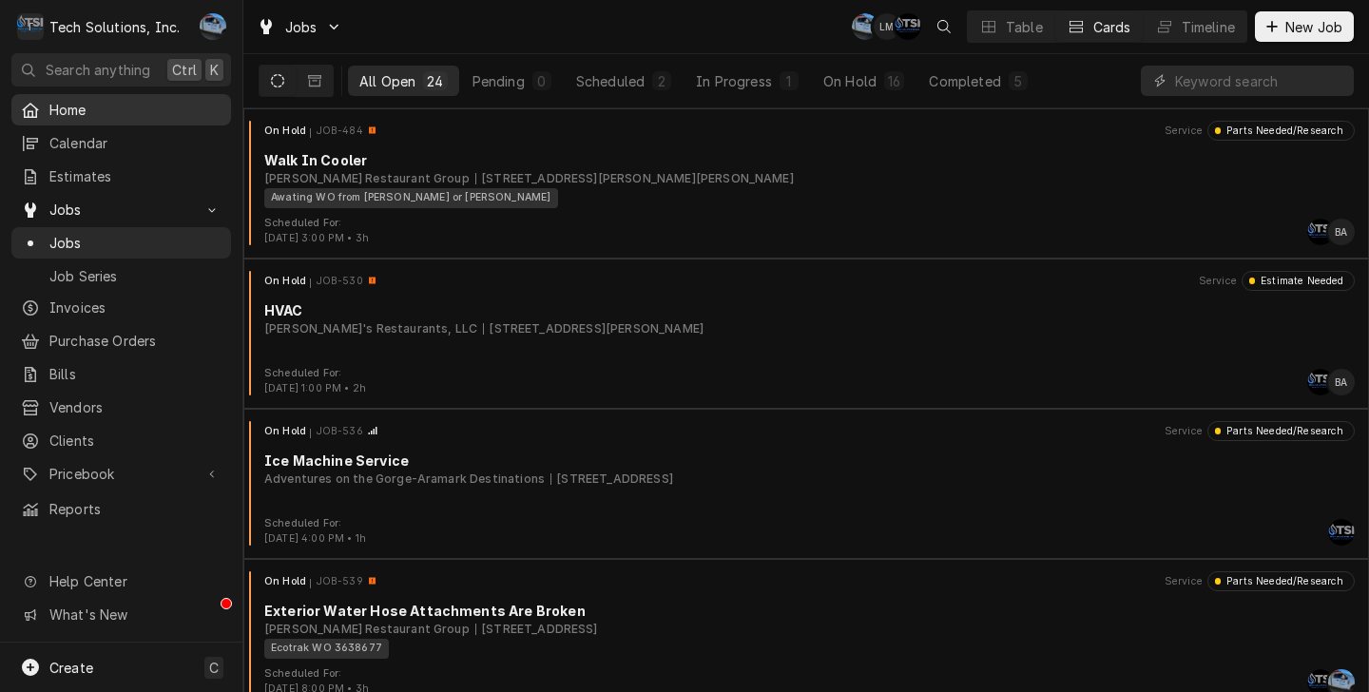
click at [124, 100] on span "Home" at bounding box center [135, 110] width 172 height 20
